Goal: Transaction & Acquisition: Purchase product/service

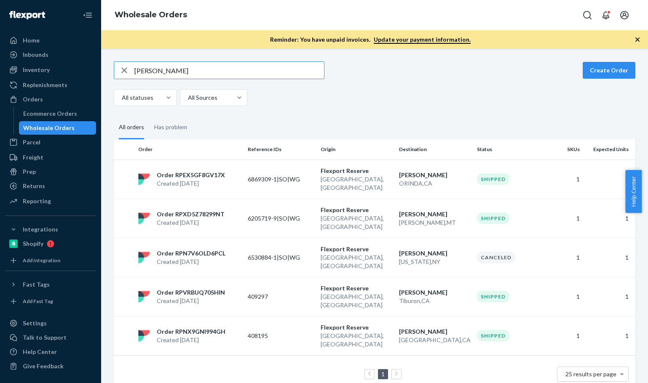
click at [218, 74] on input "[PERSON_NAME]" at bounding box center [229, 70] width 190 height 17
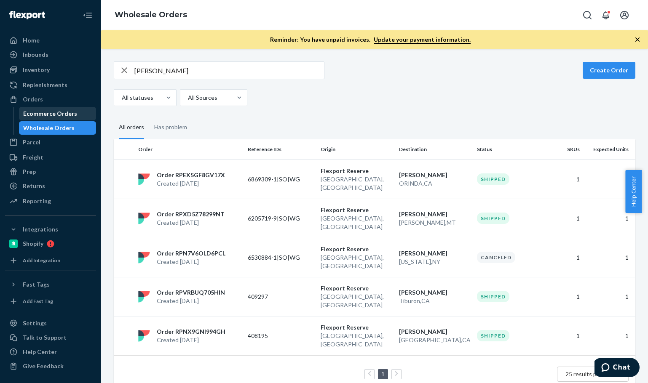
click at [61, 108] on div "Ecommerce Orders" at bounding box center [58, 114] width 76 height 12
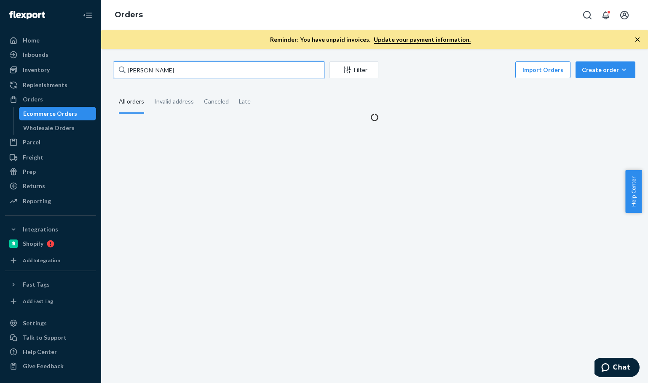
click at [195, 67] on input "[PERSON_NAME]" at bounding box center [219, 70] width 211 height 17
paste input "[PERSON_NAME]"
click at [195, 67] on input "[PERSON_NAME]" at bounding box center [219, 70] width 211 height 17
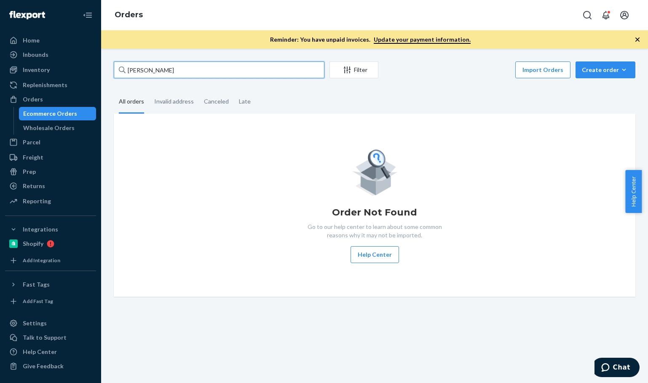
click at [195, 67] on input "[PERSON_NAME]" at bounding box center [219, 70] width 211 height 17
drag, startPoint x: 171, startPoint y: 67, endPoint x: 92, endPoint y: 82, distance: 80.6
click at [77, 56] on div "Home Inbounds Shipping Plans Problems Inventory Products Branded Packaging Repl…" at bounding box center [324, 191] width 648 height 383
paste input "[PERSON_NAME]"
click at [200, 69] on input "[PERSON_NAME]" at bounding box center [219, 70] width 211 height 17
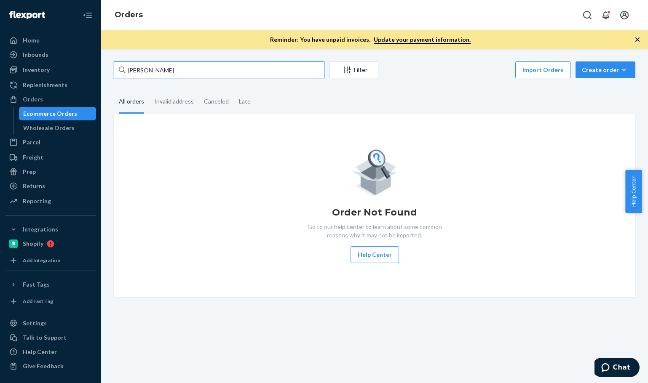
type input "[PERSON_NAME]"
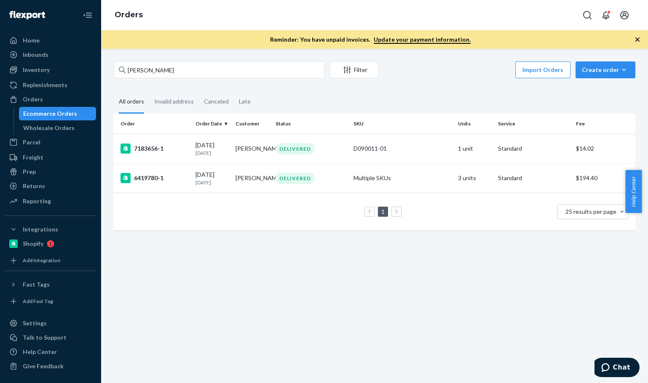
drag, startPoint x: 205, startPoint y: 272, endPoint x: 201, endPoint y: 218, distance: 53.7
click at [207, 269] on div "[PERSON_NAME] Filter Import Orders Create order Ecommerce order Removal order A…" at bounding box center [374, 216] width 547 height 334
click at [181, 174] on td "6419780-1" at bounding box center [153, 177] width 78 height 29
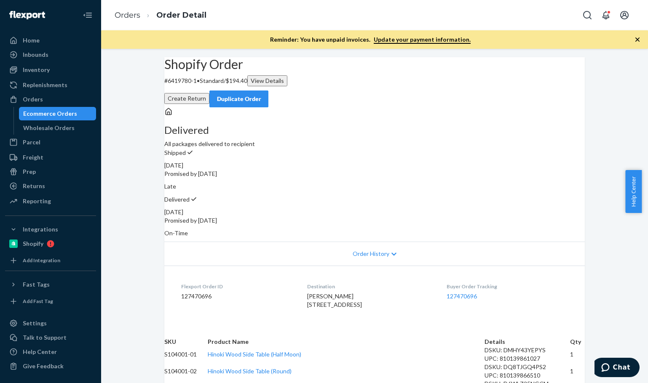
click at [133, 15] on link "Orders" at bounding box center [128, 15] width 26 height 9
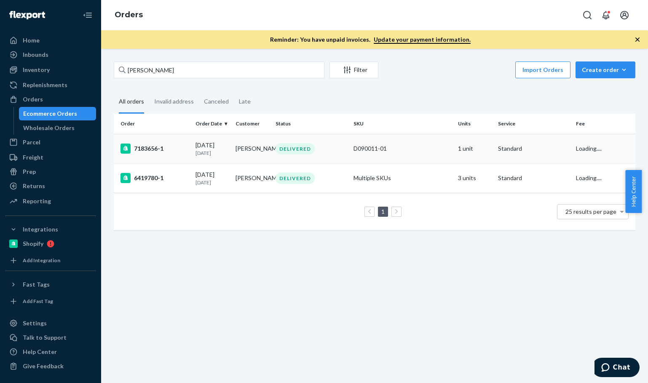
click at [205, 150] on p "[DATE]" at bounding box center [211, 153] width 33 height 7
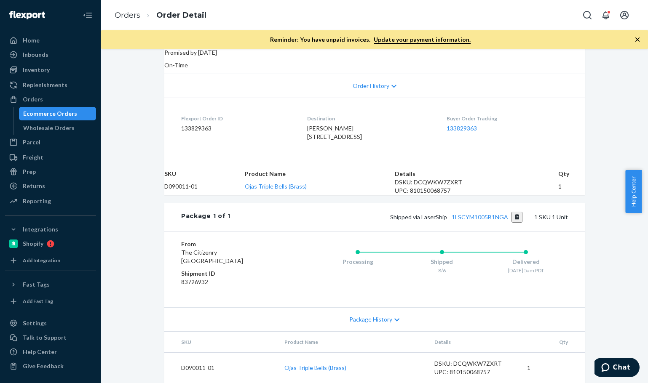
scroll to position [211, 0]
click at [149, 294] on div "Shopify Order # 7183656-1 • Standard / $14.02 View Details Submit Claim Create …" at bounding box center [374, 136] width 547 height 494
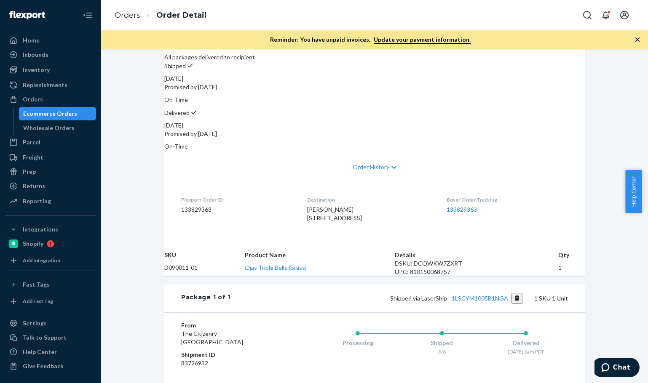
scroll to position [70, 0]
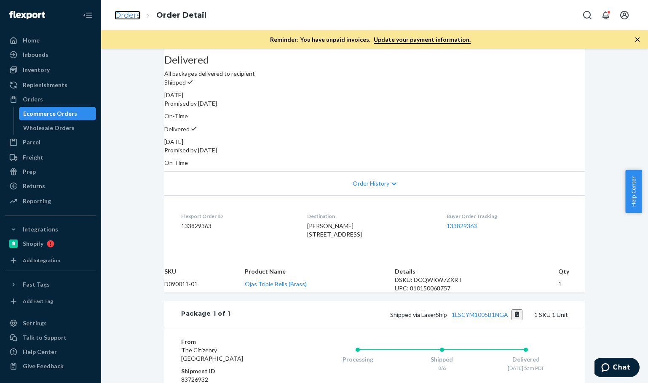
click at [126, 15] on link "Orders" at bounding box center [128, 15] width 26 height 9
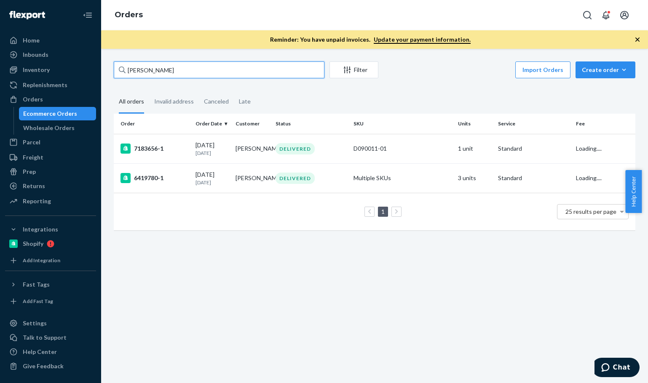
click at [183, 71] on input "[PERSON_NAME]" at bounding box center [219, 70] width 211 height 17
paste input "Ghama Suede Pillow"
click at [182, 72] on input "Ghama Suede Pillow" at bounding box center [219, 70] width 211 height 17
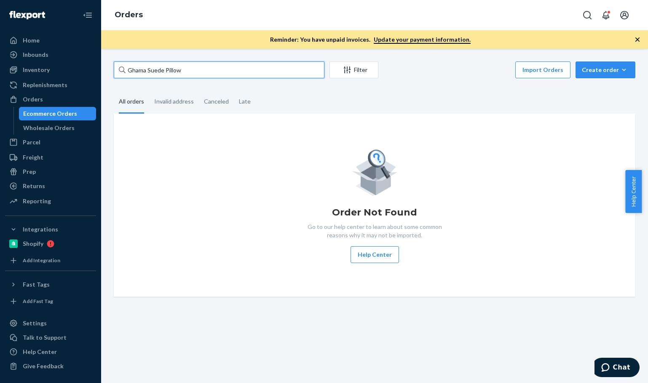
click at [183, 72] on input "Ghama Suede Pillow" at bounding box center [219, 70] width 211 height 17
paste input "P84063-01"
type input "P84063-01"
click at [206, 72] on input "P84063-01" at bounding box center [219, 70] width 211 height 17
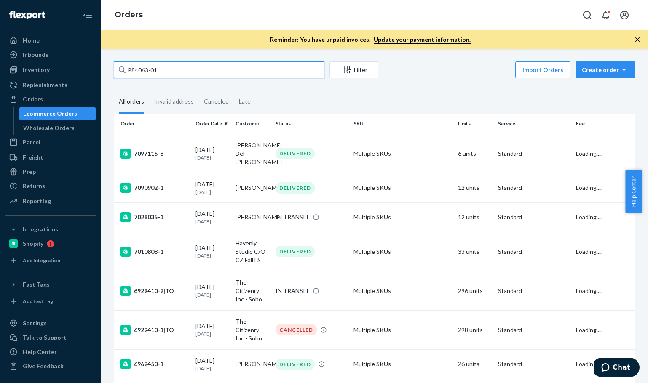
click at [206, 72] on input "P84063-01" at bounding box center [219, 70] width 211 height 17
click at [164, 153] on div "7097115-8" at bounding box center [154, 154] width 68 height 10
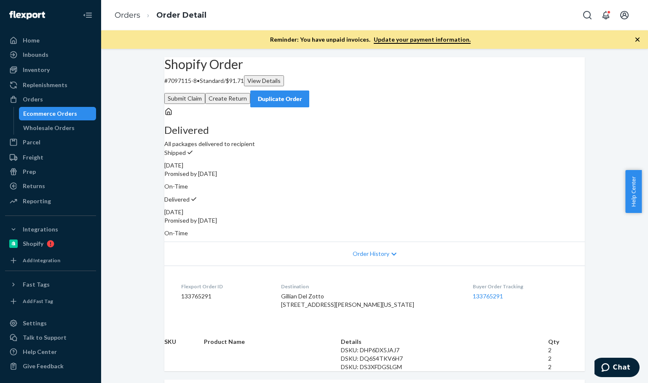
click at [314, 95] on div "Shopify Order # 7097115-8 • Standard / $91.71 View Details Submit Claim Create …" at bounding box center [374, 82] width 420 height 50
click at [341, 90] on div "Shopify Order # 7097115-8 • Standard / $91.71 View Details Submit Claim Create …" at bounding box center [374, 82] width 420 height 50
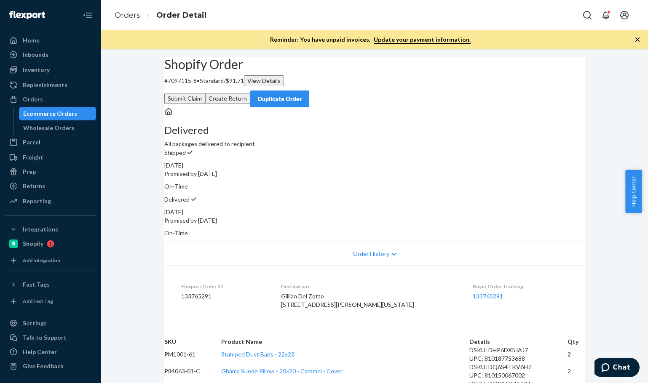
scroll to position [195, 0]
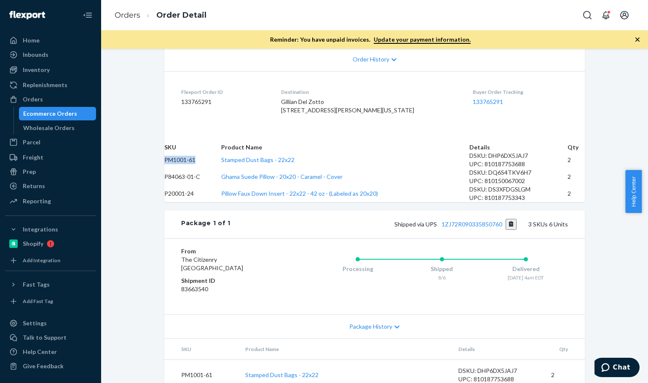
drag, startPoint x: 176, startPoint y: 185, endPoint x: 220, endPoint y: 189, distance: 44.4
click at [220, 169] on td "PM1001-61" at bounding box center [192, 160] width 57 height 17
copy td "PM1001-61"
drag, startPoint x: 174, startPoint y: 244, endPoint x: 217, endPoint y: 247, distance: 43.5
click at [217, 202] on td "P20001-24" at bounding box center [192, 193] width 57 height 17
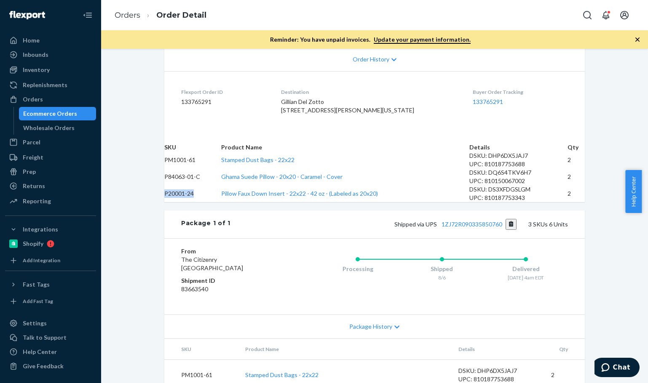
copy td "P20001-24"
click at [174, 185] on td "P84063-01-C" at bounding box center [192, 177] width 57 height 17
drag, startPoint x: 174, startPoint y: 217, endPoint x: 207, endPoint y: 216, distance: 33.7
click at [207, 185] on td "P84063-01-C" at bounding box center [192, 177] width 57 height 17
copy td "P84063-01"
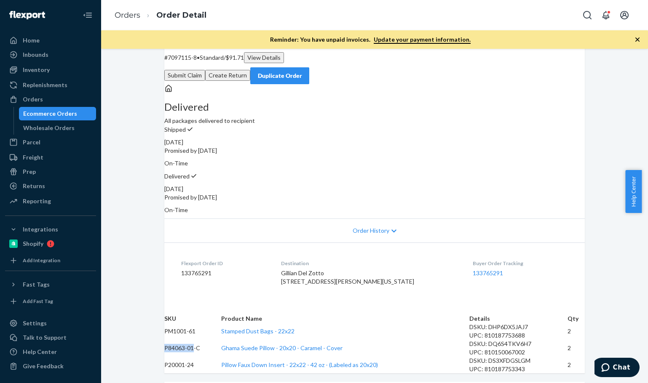
scroll to position [0, 0]
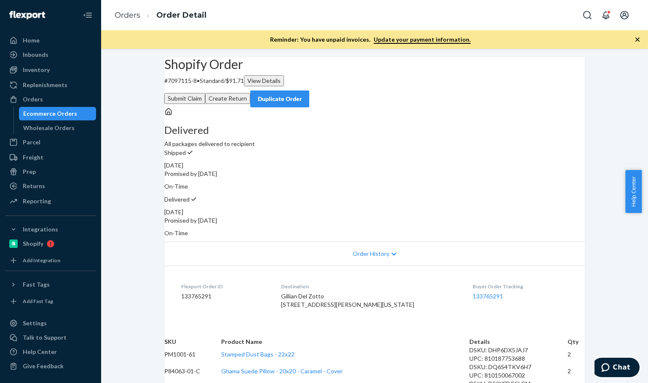
click at [140, 18] on li "Order Detail" at bounding box center [173, 15] width 66 height 11
click at [140, 17] on link "Orders" at bounding box center [128, 15] width 26 height 9
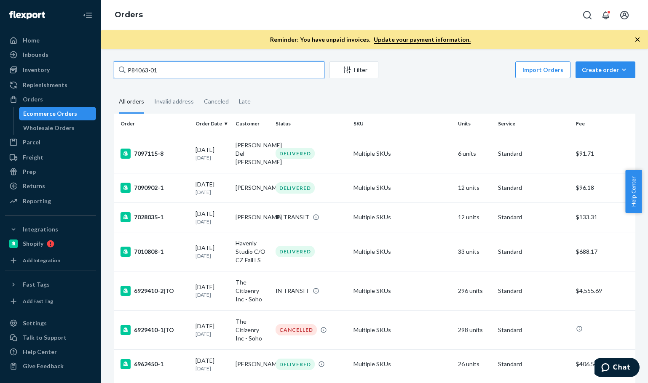
click at [207, 70] on input "P84063-01" at bounding box center [219, 70] width 211 height 17
paste input "[PERSON_NAME]"
click at [206, 70] on input "[PERSON_NAME]" at bounding box center [219, 70] width 211 height 17
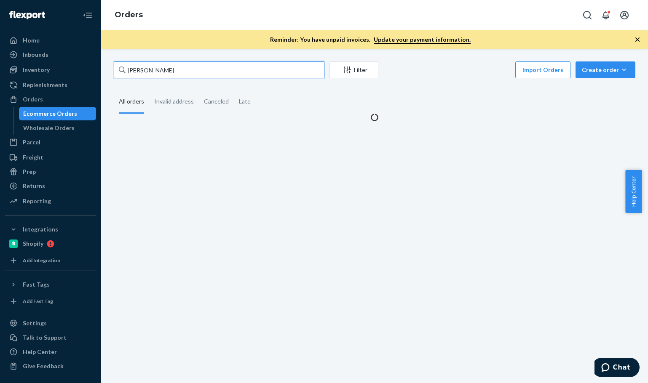
click at [206, 70] on input "[PERSON_NAME]" at bounding box center [219, 70] width 211 height 17
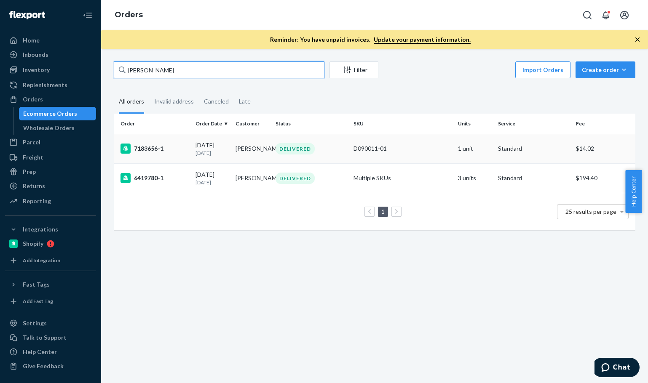
type input "[PERSON_NAME]"
click at [186, 157] on td "7183656-1" at bounding box center [153, 148] width 78 height 29
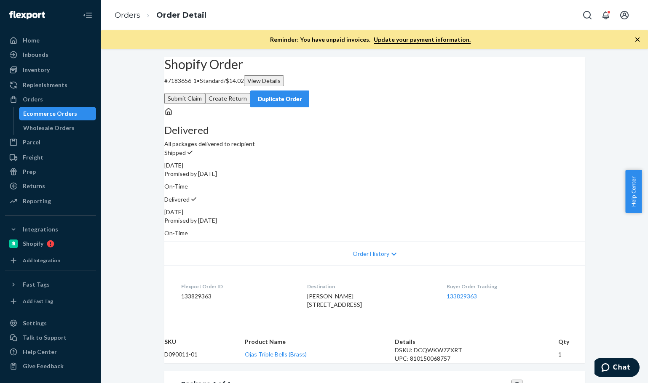
click at [309, 93] on button "Duplicate Order" at bounding box center [279, 99] width 59 height 17
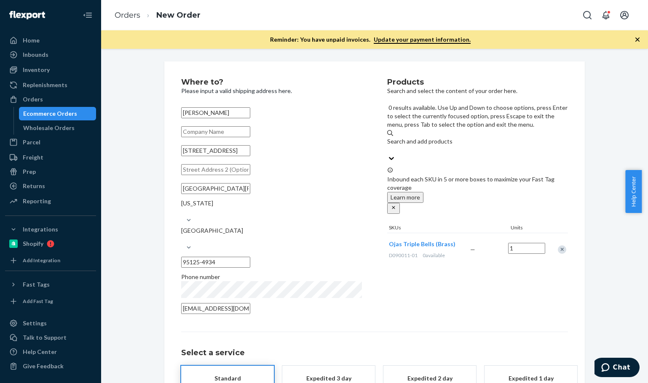
click at [488, 137] on div "Search and add products" at bounding box center [477, 145] width 181 height 17
click at [388, 146] on input "0 results available. Use Up and Down to choose options, press Enter to select t…" at bounding box center [387, 150] width 1 height 8
paste input "PM1001-61"
type input "PM1001-61"
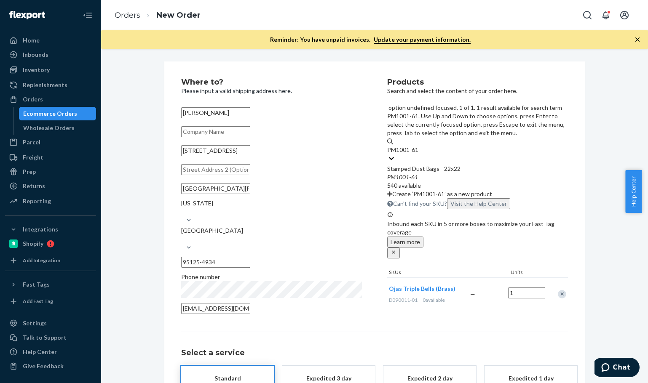
click at [448, 173] on div "PM1001 - 61" at bounding box center [477, 177] width 181 height 8
click at [420, 146] on input "PM1001-61" at bounding box center [403, 150] width 32 height 8
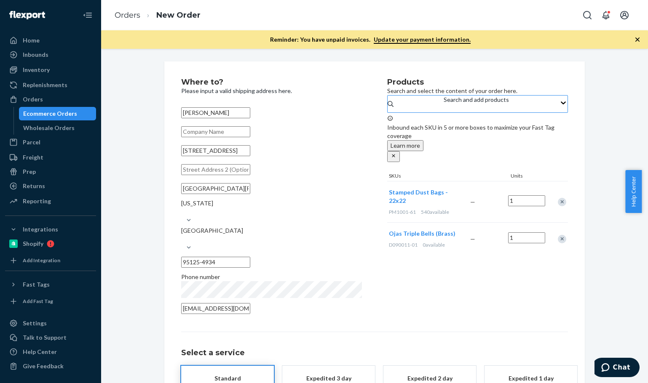
click at [476, 100] on div "Products Search and select the content of your order here. Search and add produ…" at bounding box center [477, 198] width 181 height 241
click at [471, 105] on div "Search and add products" at bounding box center [476, 104] width 65 height 17
click at [444, 105] on input "Search and add products" at bounding box center [444, 108] width 1 height 8
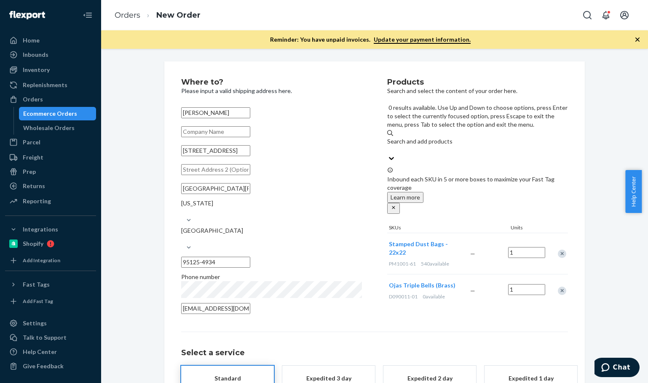
paste input "P20001-24"
type input "P20001-24"
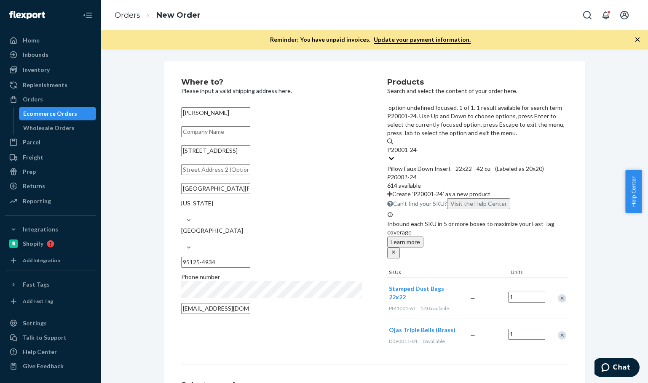
click at [420, 165] on div "Pillow Faux Down Insert - 22x22 - 42 oz - (Labeled as 20x20)" at bounding box center [477, 169] width 181 height 8
click at [417, 146] on input "P20001-24" at bounding box center [402, 150] width 30 height 8
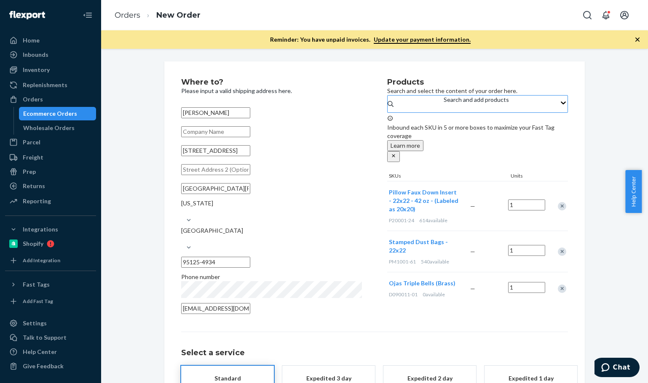
click at [444, 104] on div "Search and add products" at bounding box center [476, 100] width 65 height 8
click at [444, 110] on input "Search and add products" at bounding box center [444, 108] width 1 height 8
paste input "P84063-01"
type input "P84063-01"
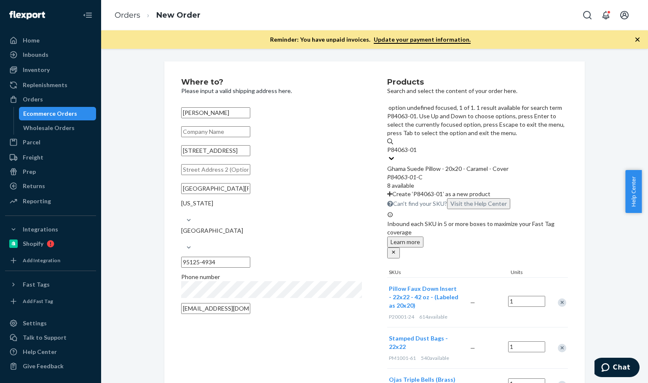
drag, startPoint x: 423, startPoint y: 146, endPoint x: 421, endPoint y: 141, distance: 5.5
click at [421, 173] on div "P84063 - 01 -C" at bounding box center [477, 177] width 181 height 8
click at [417, 146] on input "P84063-01" at bounding box center [402, 150] width 30 height 8
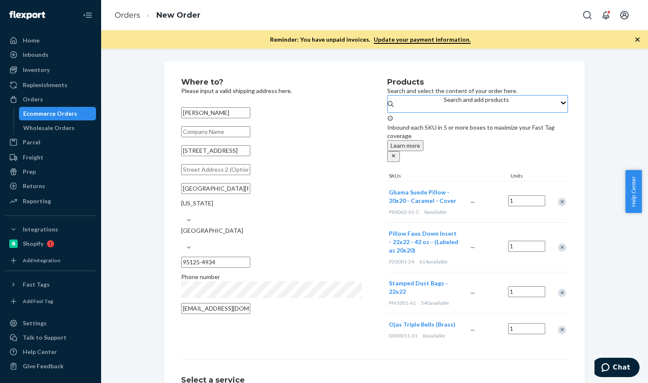
click at [562, 326] on div "Remove Item" at bounding box center [562, 330] width 8 height 8
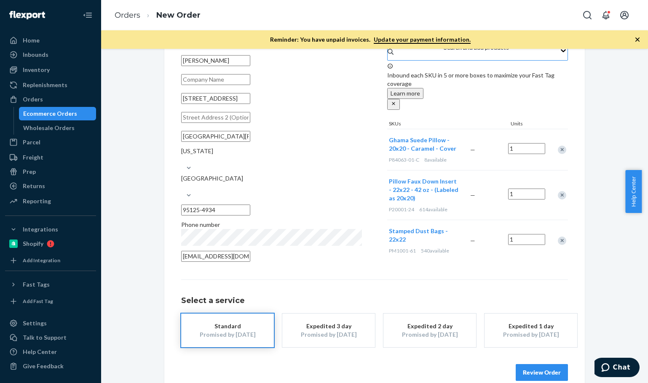
scroll to position [53, 0]
drag, startPoint x: 528, startPoint y: 311, endPoint x: 404, endPoint y: 273, distance: 129.4
click at [528, 322] on div "Expedited 1 day" at bounding box center [530, 326] width 67 height 8
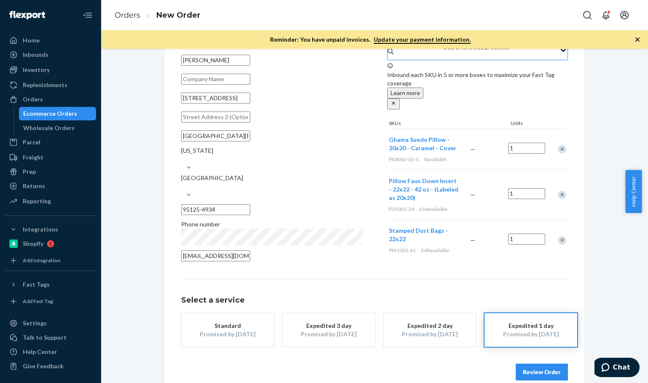
click at [398, 279] on div "Select a service Standard Promised by [DATE] Expedited 3 day Promised by [DATE]…" at bounding box center [374, 313] width 387 height 68
drag, startPoint x: 241, startPoint y: 316, endPoint x: 259, endPoint y: 318, distance: 17.9
click at [241, 330] on div "Promised by [DATE]" at bounding box center [227, 334] width 67 height 8
click at [558, 364] on button "Review Order" at bounding box center [542, 372] width 52 height 17
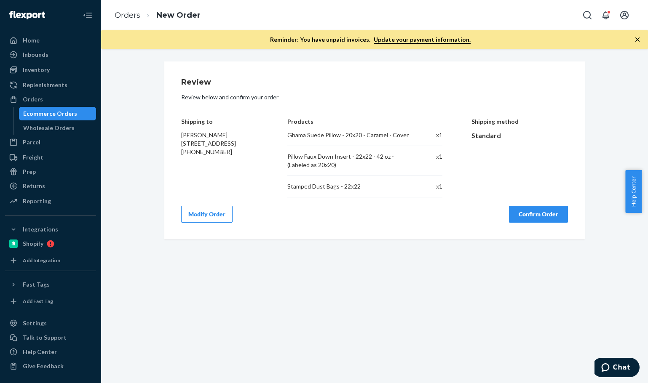
scroll to position [0, 0]
click at [526, 214] on button "Confirm Order" at bounding box center [538, 214] width 59 height 17
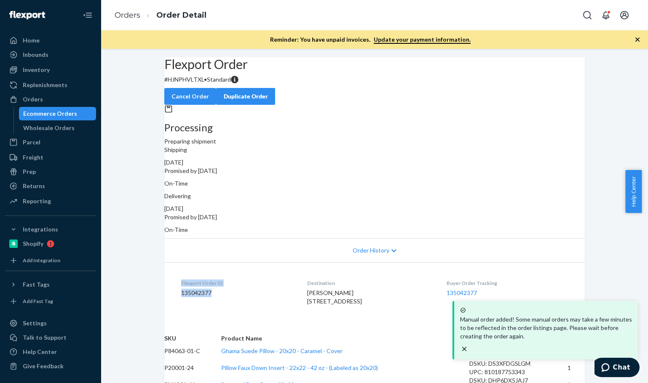
drag, startPoint x: 181, startPoint y: 276, endPoint x: 170, endPoint y: 272, distance: 11.9
click at [170, 272] on dl "Flexport Order ID 135042377 Destination [PERSON_NAME] [STREET_ADDRESS] Buyer Or…" at bounding box center [374, 293] width 420 height 63
copy div "Flexport Order ID 135042377"
click at [121, 11] on link "Orders" at bounding box center [128, 15] width 26 height 9
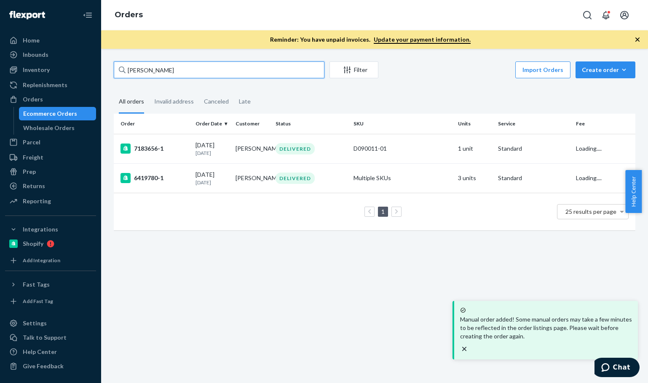
click at [193, 78] on input "[PERSON_NAME]" at bounding box center [219, 70] width 211 height 17
paste input "dominica portman"
click at [193, 78] on input "dominica portman" at bounding box center [219, 70] width 211 height 17
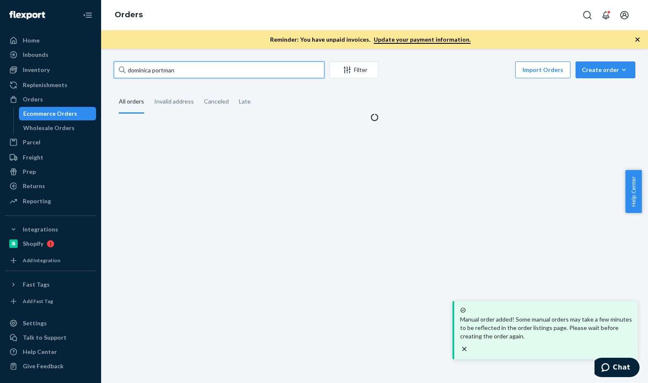
click at [193, 78] on input "dominica portman" at bounding box center [219, 70] width 211 height 17
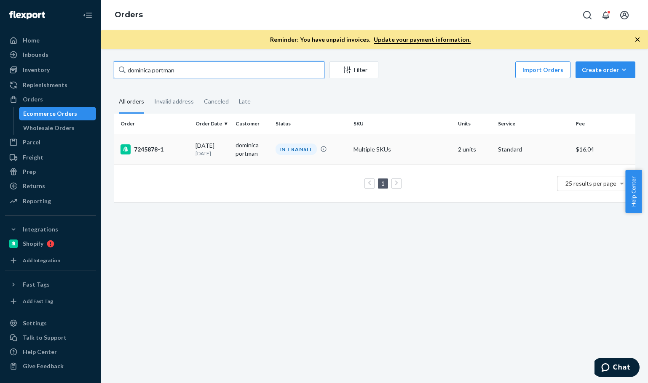
type input "dominica portman"
click at [186, 150] on div "7245878-1" at bounding box center [154, 149] width 68 height 10
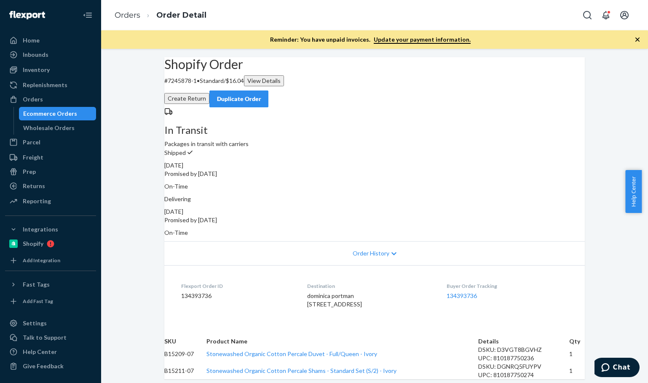
scroll to position [271, 0]
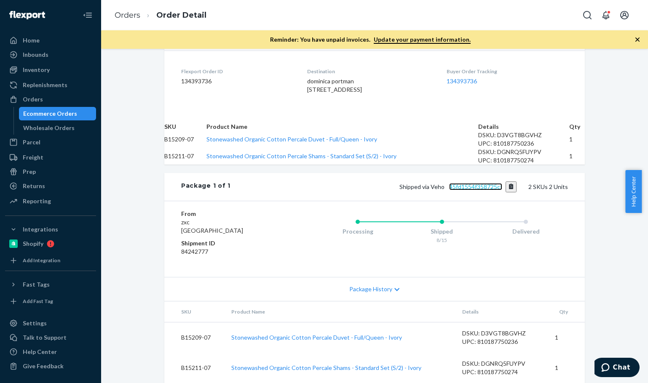
click at [491, 183] on link "45fd1554f358725cf" at bounding box center [475, 186] width 53 height 7
drag, startPoint x: 130, startPoint y: 19, endPoint x: 156, endPoint y: 52, distance: 42.2
click at [130, 19] on link "Orders" at bounding box center [128, 15] width 26 height 9
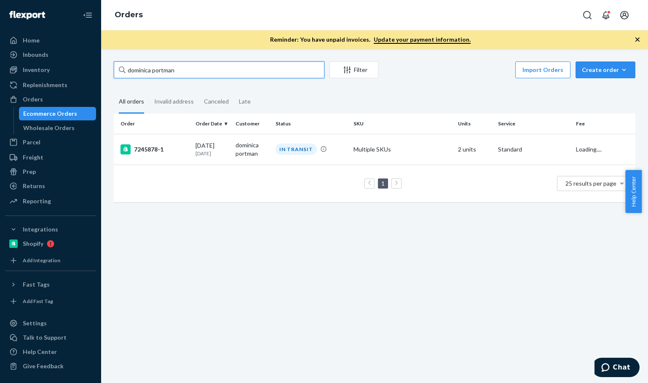
click at [177, 66] on input "dominica portman" at bounding box center [219, 70] width 211 height 17
paste input "[PERSON_NAME]"
click at [177, 66] on input "[PERSON_NAME]" at bounding box center [219, 70] width 211 height 17
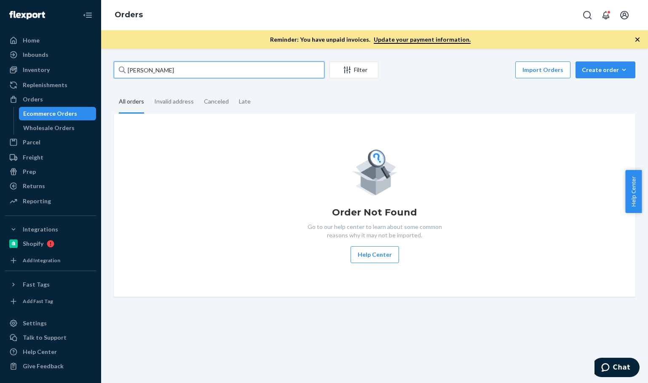
type input "[PERSON_NAME]"
drag, startPoint x: 514, startPoint y: 111, endPoint x: 540, endPoint y: 104, distance: 28.0
click at [515, 110] on fieldset "All orders Invalid address Canceled Late" at bounding box center [375, 102] width 522 height 23
click at [610, 64] on button "Create order Ecommerce order Removal order" at bounding box center [605, 70] width 60 height 17
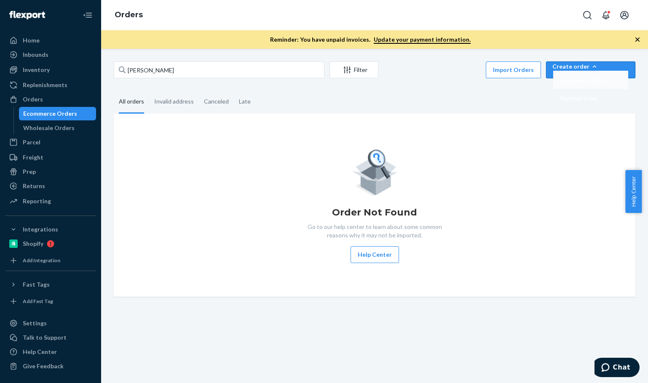
click at [604, 83] on span "Ecommerce order" at bounding box center [583, 80] width 46 height 6
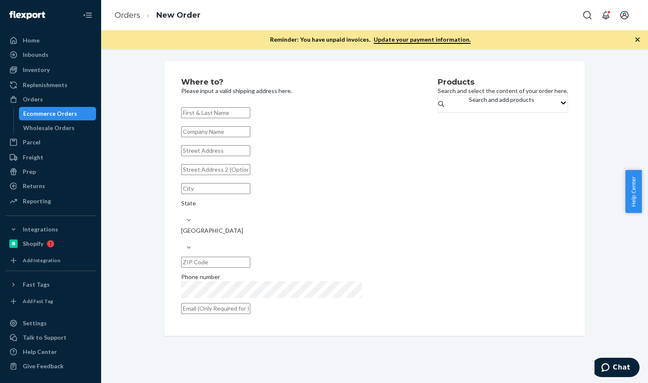
click at [207, 118] on input "text" at bounding box center [215, 112] width 69 height 11
paste input "[PERSON_NAME]"
type input "[PERSON_NAME]"
drag, startPoint x: 208, startPoint y: 162, endPoint x: 221, endPoint y: 156, distance: 14.1
click at [211, 156] on input "text" at bounding box center [215, 150] width 69 height 11
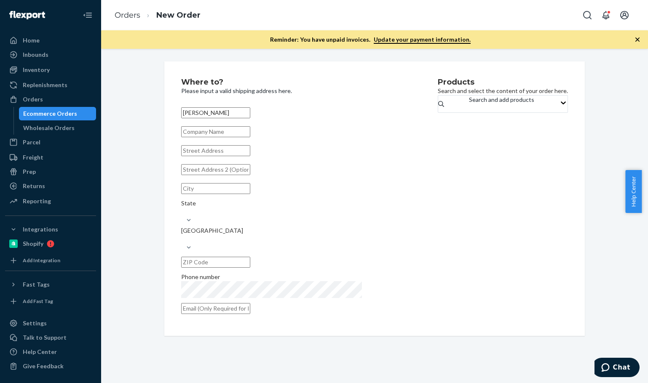
paste input "4 Ahmek Dr"
click at [261, 170] on div "[PERSON_NAME] 4 Ahmek [GEOGRAPHIC_DATA] Phone number" at bounding box center [296, 210] width 231 height 213
click at [250, 156] on input "4 Ahmek Dr" at bounding box center [215, 150] width 69 height 11
paste input "lake placid"
type input "[STREET_ADDRESS]"
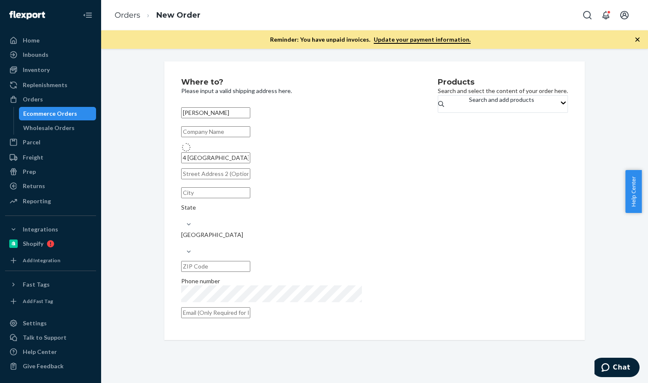
type input "[GEOGRAPHIC_DATA]"
type input "12946"
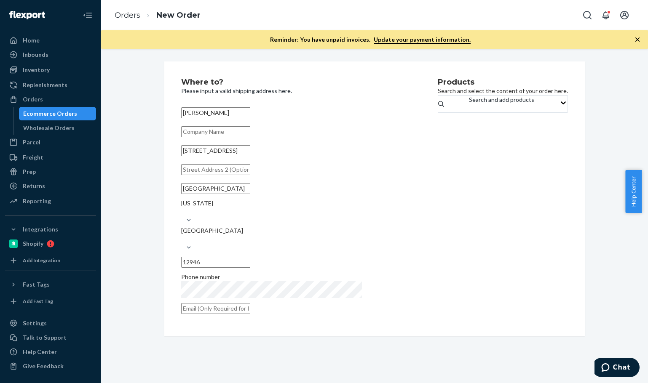
click at [446, 206] on div "Products Search and select the content of your order here. Search and add produ…" at bounding box center [503, 198] width 130 height 241
drag, startPoint x: 450, startPoint y: 234, endPoint x: 236, endPoint y: 163, distance: 224.7
click at [450, 233] on div "Products Search and select the content of your order here. Search and add produ…" at bounding box center [503, 198] width 130 height 241
click at [250, 156] on input "[STREET_ADDRESS]" at bounding box center [215, 150] width 69 height 11
click at [438, 195] on div "Products Search and select the content of your order here. Search and add produ…" at bounding box center [503, 198] width 130 height 241
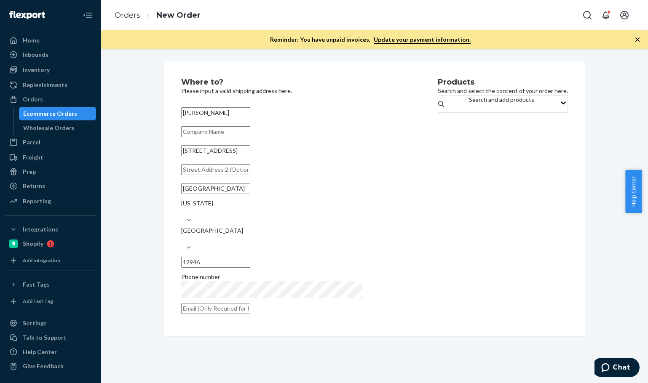
click at [438, 192] on div "Products Search and select the content of your order here. Search and add produ…" at bounding box center [503, 198] width 130 height 241
click at [469, 104] on div "Search and add products" at bounding box center [501, 100] width 65 height 8
click at [469, 110] on input "Search and add products" at bounding box center [469, 108] width 1 height 8
paste input "B121026-09"
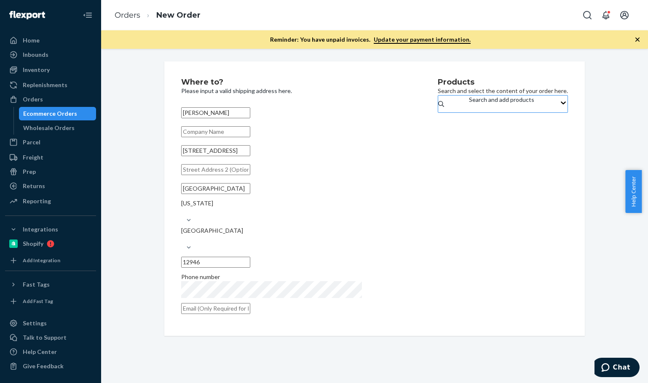
type input "B121026-09"
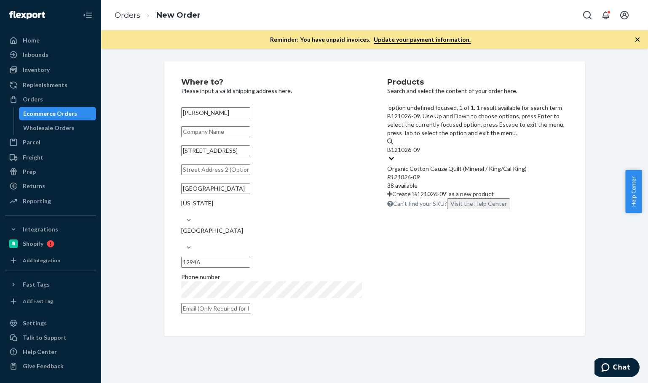
click at [438, 165] on div "Organic Cotton Gauze Quilt (Mineral / King/Cal King)" at bounding box center [477, 169] width 181 height 8
click at [421, 146] on input "B121026-09" at bounding box center [404, 150] width 34 height 8
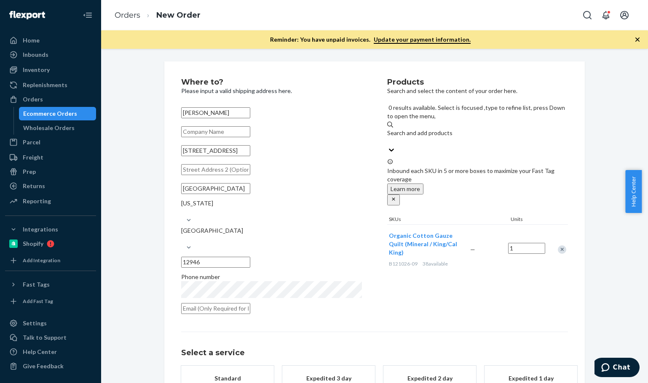
click at [432, 262] on div "Products Search and select the content of your order here. 0 results available.…" at bounding box center [477, 198] width 181 height 241
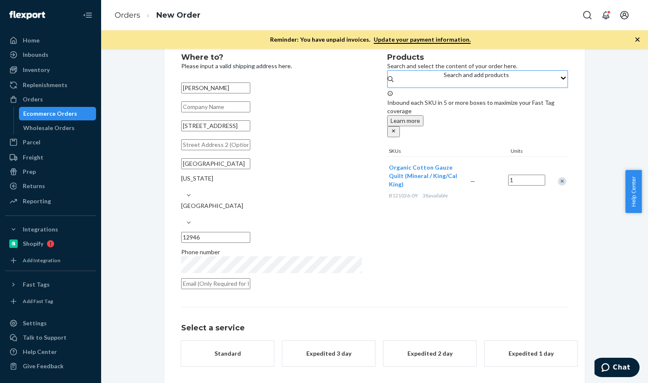
scroll to position [44, 0]
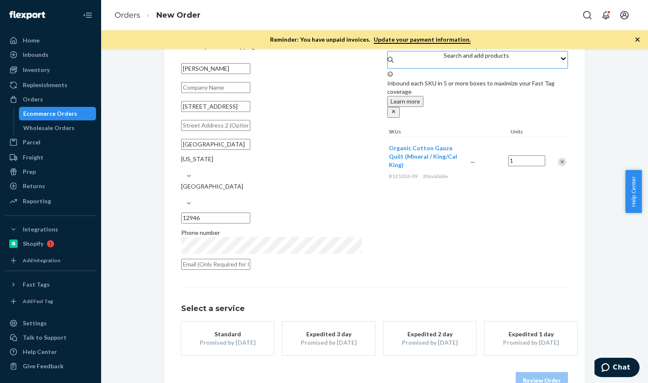
drag, startPoint x: 202, startPoint y: 317, endPoint x: 351, endPoint y: 357, distance: 154.8
click at [203, 330] on div "Standard" at bounding box center [227, 334] width 67 height 8
click at [352, 335] on button "Expedited 3 day Promised by [DATE]" at bounding box center [328, 339] width 93 height 34
click at [530, 372] on button "Review Order" at bounding box center [542, 380] width 52 height 17
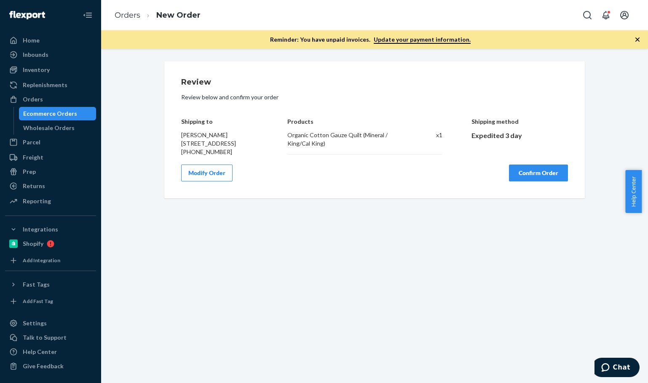
click at [405, 178] on div "Modify Order Confirm Order" at bounding box center [374, 173] width 387 height 17
click at [524, 182] on button "Confirm Order" at bounding box center [538, 173] width 59 height 17
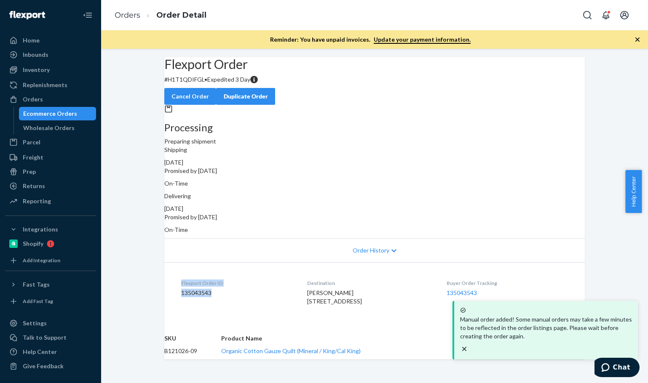
drag, startPoint x: 227, startPoint y: 282, endPoint x: 152, endPoint y: 269, distance: 76.5
click at [152, 269] on div "Flexport Order # H1T1QDIFGL • Expedited 3 Day Cancel Order Duplicate Order Proc…" at bounding box center [374, 208] width 547 height 302
copy div "Flexport Order ID 135043543"
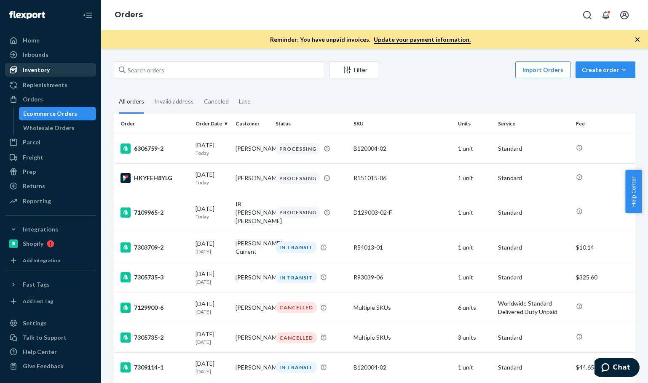
click at [46, 74] on div "Inventory" at bounding box center [50, 70] width 89 height 12
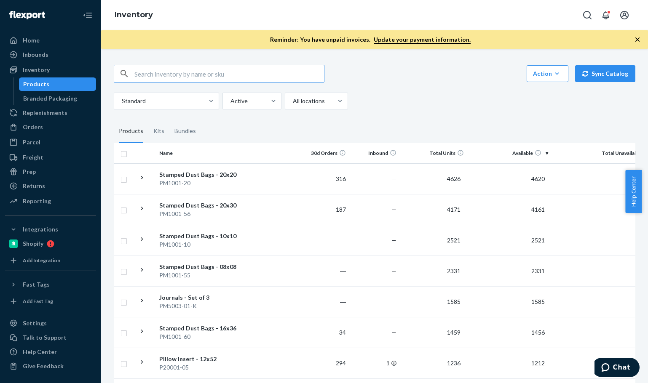
click at [232, 75] on input "text" at bounding box center [229, 73] width 190 height 17
click at [232, 75] on input "D121017-03-K" at bounding box center [229, 73] width 190 height 17
click at [182, 131] on div "Bundles" at bounding box center [184, 132] width 21 height 24
click at [169, 120] on input "Bundles" at bounding box center [169, 120] width 0 height 0
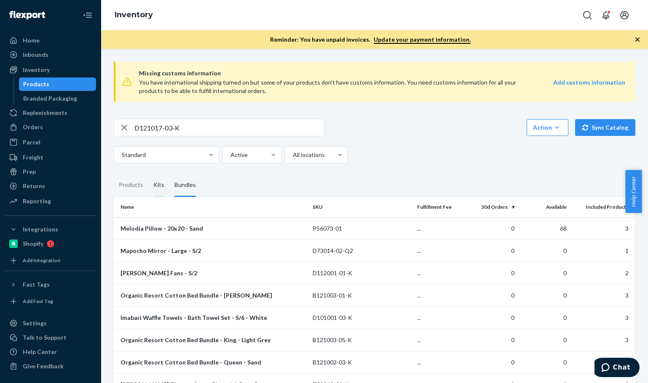
click at [156, 182] on div "Kits" at bounding box center [158, 186] width 11 height 24
click at [148, 174] on input "Kits" at bounding box center [148, 174] width 0 height 0
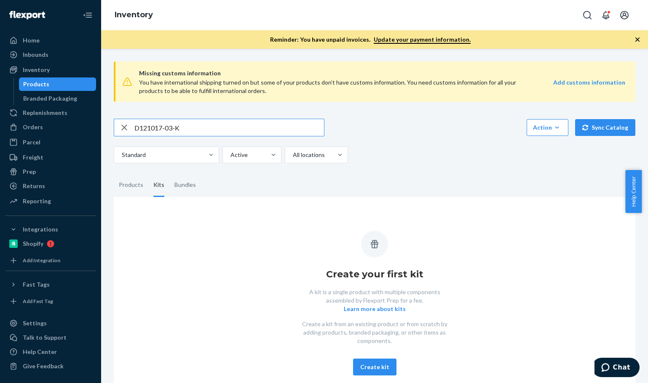
click at [230, 130] on input "D121017-03-K" at bounding box center [229, 127] width 190 height 17
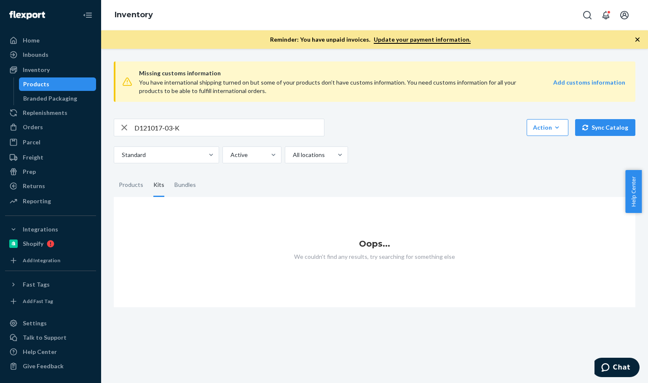
drag, startPoint x: 172, startPoint y: 193, endPoint x: 158, endPoint y: 192, distance: 14.0
click at [174, 192] on div "Bundles" at bounding box center [184, 186] width 21 height 24
click at [169, 174] on input "Bundles" at bounding box center [169, 174] width 0 height 0
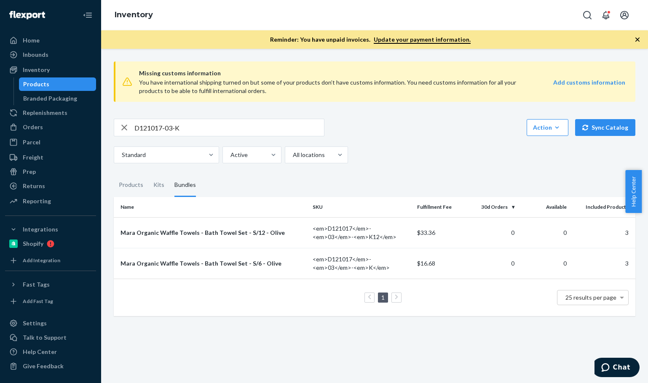
click at [366, 328] on div "Missing customs information You have international shipping turned on but some …" at bounding box center [374, 216] width 547 height 334
click at [467, 328] on div "Missing customs information You have international shipping turned on but some …" at bounding box center [374, 216] width 547 height 334
click at [468, 332] on div "Missing customs information You have international shipping turned on but some …" at bounding box center [374, 216] width 547 height 334
drag, startPoint x: 190, startPoint y: 127, endPoint x: 51, endPoint y: 115, distance: 140.0
click at [29, 103] on div "Home Inbounds Shipping Plans Problems Inventory Products Branded Packaging Repl…" at bounding box center [324, 191] width 648 height 383
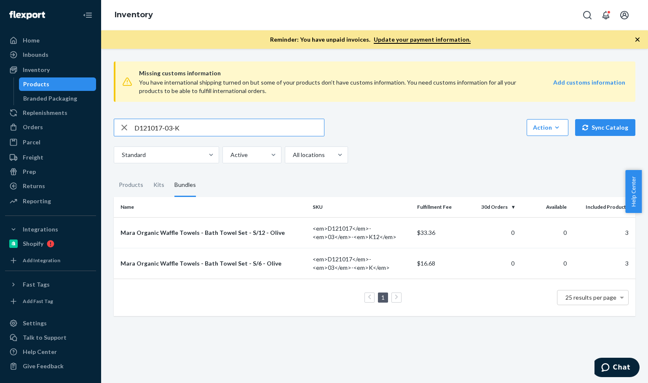
paste input "B86010-16"
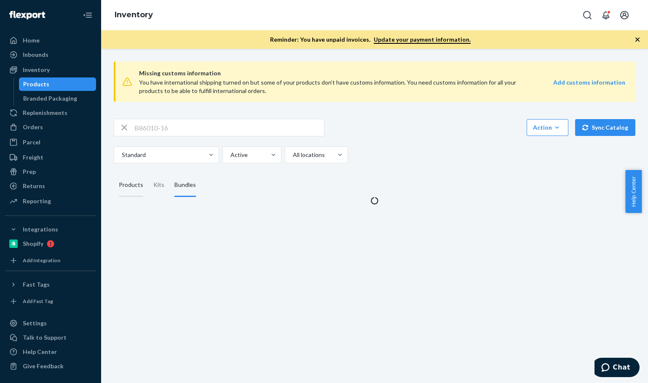
click at [131, 182] on div "Products" at bounding box center [131, 186] width 24 height 24
click at [114, 174] on input "Products" at bounding box center [114, 174] width 0 height 0
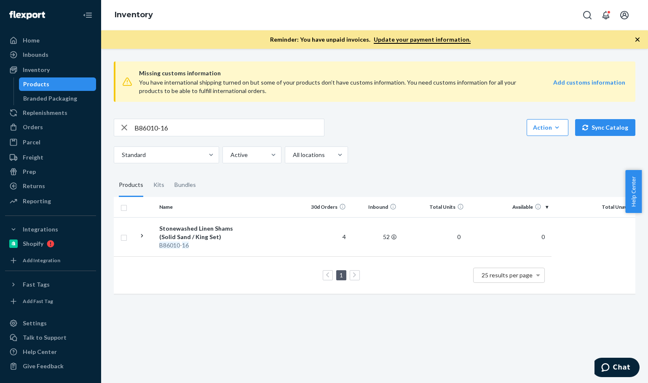
click at [201, 133] on input "B86010-16" at bounding box center [229, 127] width 190 height 17
click at [394, 164] on div "Missing customs information You have international shipping turned on but some …" at bounding box center [374, 179] width 534 height 248
click at [118, 117] on div "Missing customs information You have international shipping turned on but some …" at bounding box center [374, 179] width 534 height 248
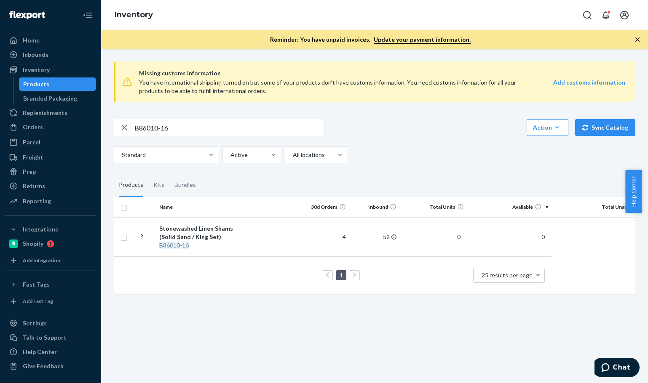
paste input "30"
drag, startPoint x: 448, startPoint y: 172, endPoint x: 383, endPoint y: 159, distance: 66.2
click at [448, 170] on div "Missing customs information You have international shipping turned on but some …" at bounding box center [374, 179] width 534 height 248
drag, startPoint x: 224, startPoint y: 123, endPoint x: 11, endPoint y: 113, distance: 213.4
click at [13, 113] on div "Home Inbounds Shipping Plans Problems Inventory Products Branded Packaging Repl…" at bounding box center [324, 191] width 648 height 383
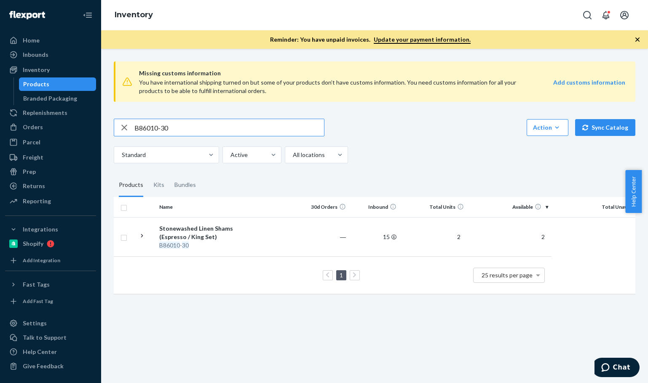
paste input "08-16"
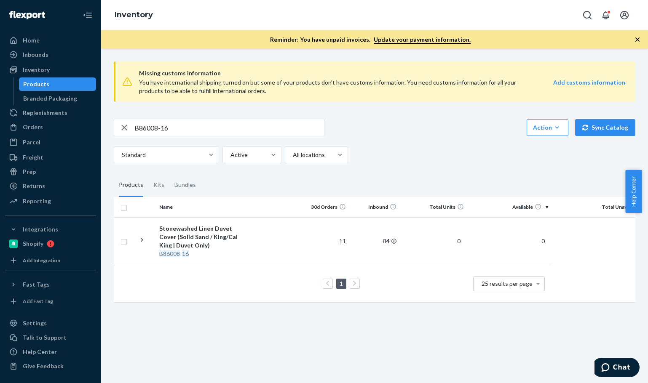
drag, startPoint x: 208, startPoint y: 128, endPoint x: 122, endPoint y: 117, distance: 86.3
click at [123, 117] on div "Missing customs information You have international shipping turned on but some …" at bounding box center [374, 183] width 534 height 256
paste input "P84063-01"
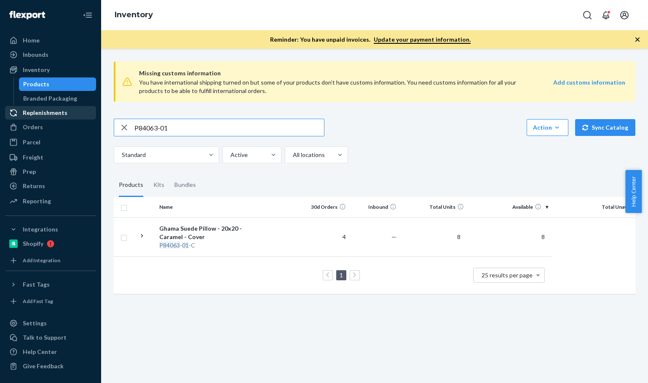
drag, startPoint x: 230, startPoint y: 122, endPoint x: 51, endPoint y: 118, distance: 179.1
click at [34, 116] on div "Home Inbounds Shipping Plans Problems Inventory Products Branded Packaging Repl…" at bounding box center [324, 191] width 648 height 383
paste input "B121026-09"
click at [454, 139] on div "B121026-09 Action Create product Create kit or bundle Bulk create products Bulk…" at bounding box center [375, 141] width 522 height 45
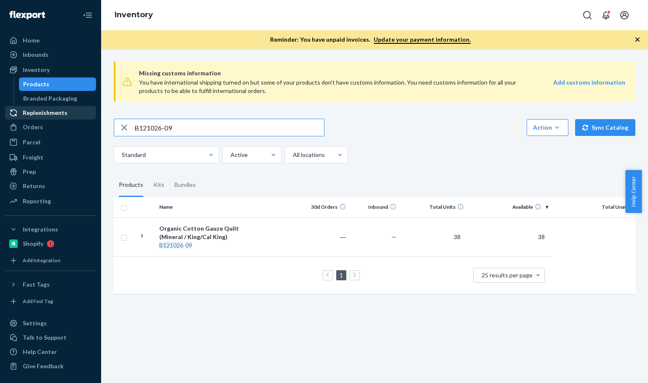
drag, startPoint x: 182, startPoint y: 128, endPoint x: 73, endPoint y: 109, distance: 110.3
click at [70, 107] on div "Home Inbounds Shipping Plans Problems Inventory Products Branded Packaging Repl…" at bounding box center [324, 191] width 648 height 383
paste input "R88005-04"
click at [206, 133] on input "R88005-04" at bounding box center [229, 127] width 190 height 17
drag, startPoint x: 185, startPoint y: 128, endPoint x: 31, endPoint y: 129, distance: 154.2
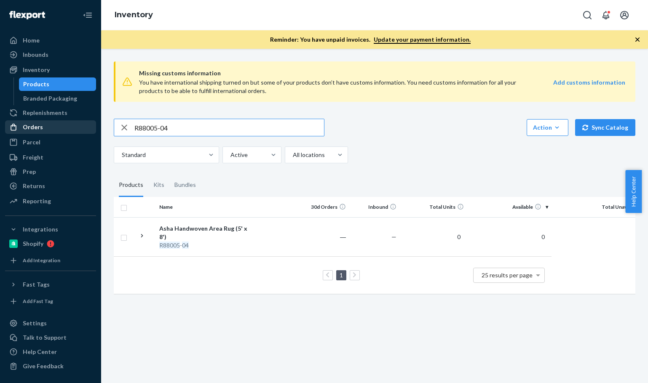
click at [0, 115] on html "Home Inbounds Shipping Plans Problems Inventory Products Branded Packaging Repl…" at bounding box center [324, 191] width 648 height 383
paste input "B86012-05"
type input "B86012-05"
